Goal: Task Accomplishment & Management: Use online tool/utility

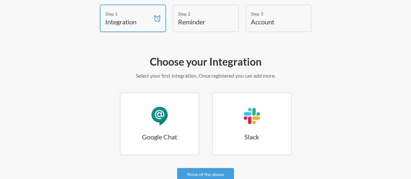
scroll to position [65, 0]
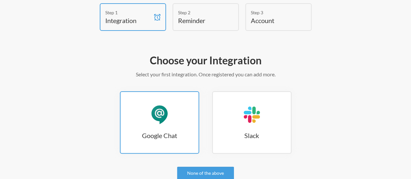
click at [151, 129] on link "Google Chat Google Chat" at bounding box center [159, 122] width 79 height 62
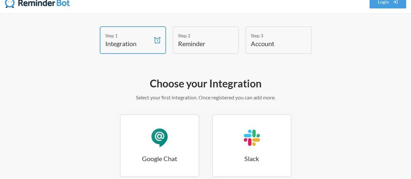
scroll to position [0, 0]
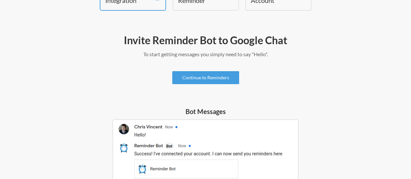
scroll to position [32, 0]
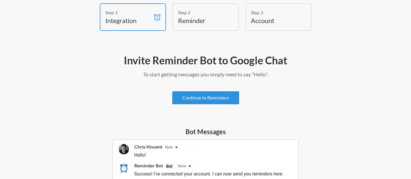
click at [215, 99] on link "Continue to Reminders" at bounding box center [205, 97] width 67 height 13
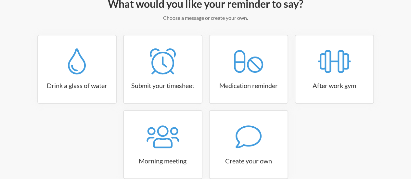
scroll to position [97, 0]
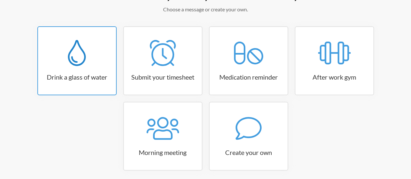
click at [78, 70] on link "Drink a glass of water" at bounding box center [76, 60] width 79 height 69
select select "06:30:00"
select select "true"
select select "11:00:00"
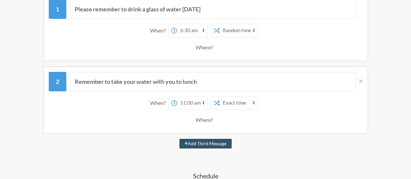
scroll to position [0, 0]
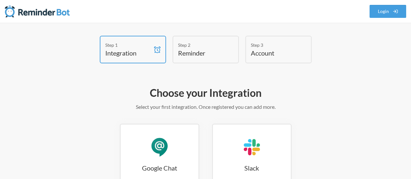
click at [192, 53] on h4 "Reminder" at bounding box center [200, 52] width 45 height 9
click at [288, 48] on div "Step 3" at bounding box center [273, 45] width 45 height 7
